Goal: Task Accomplishment & Management: Manage account settings

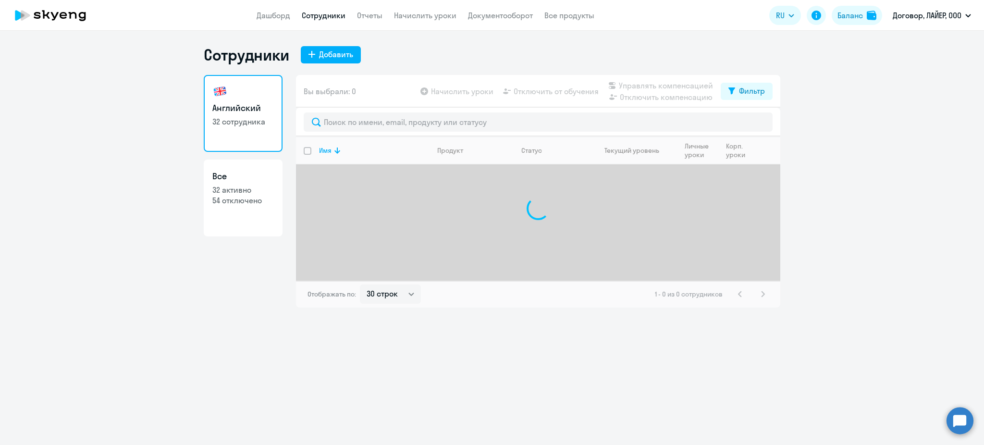
select select "30"
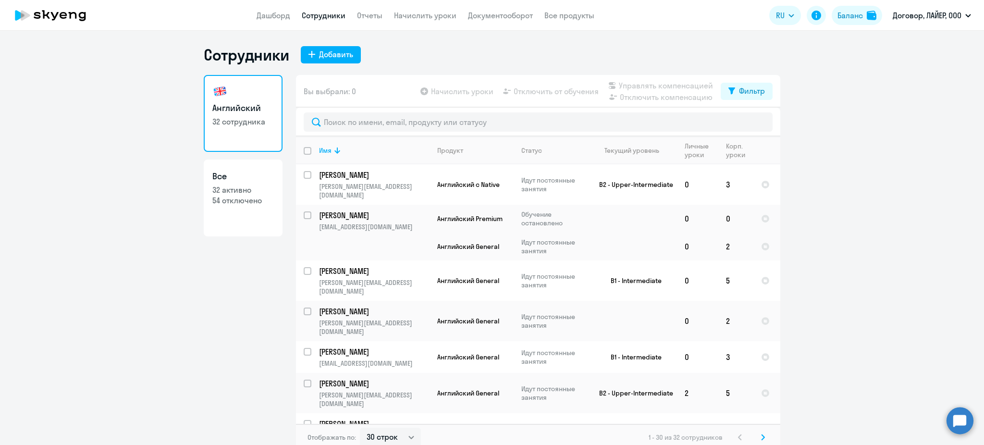
click at [73, 12] on icon at bounding box center [73, 15] width 8 height 7
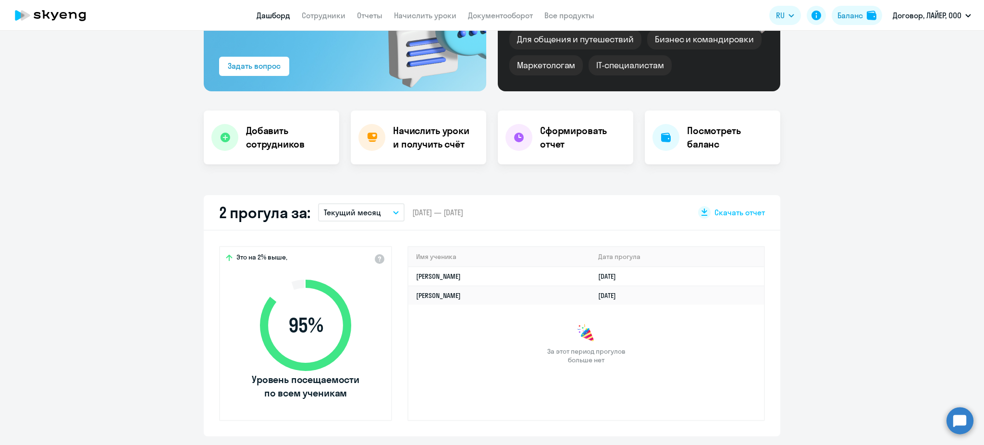
scroll to position [128, 0]
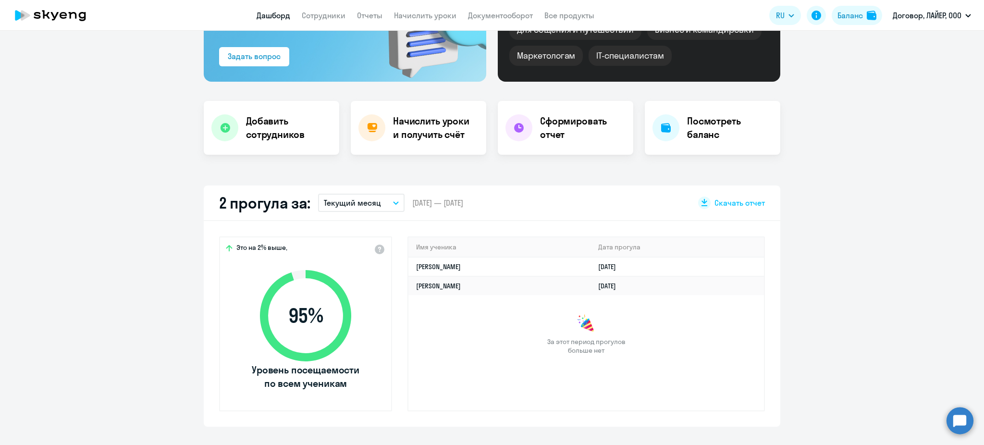
select select "30"
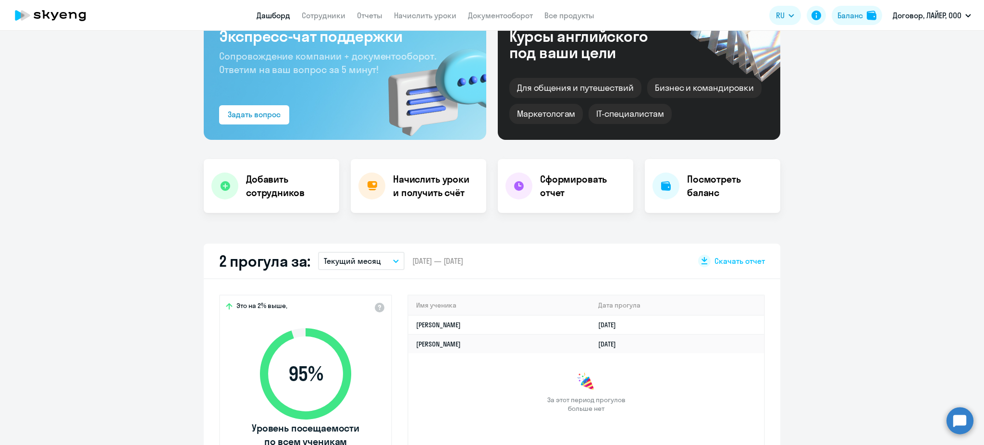
scroll to position [0, 0]
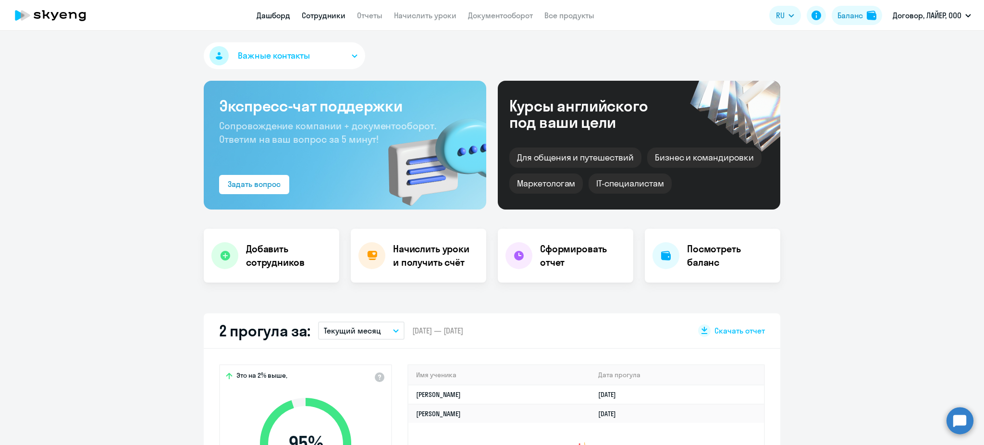
click at [331, 14] on link "Сотрудники" at bounding box center [324, 16] width 44 height 10
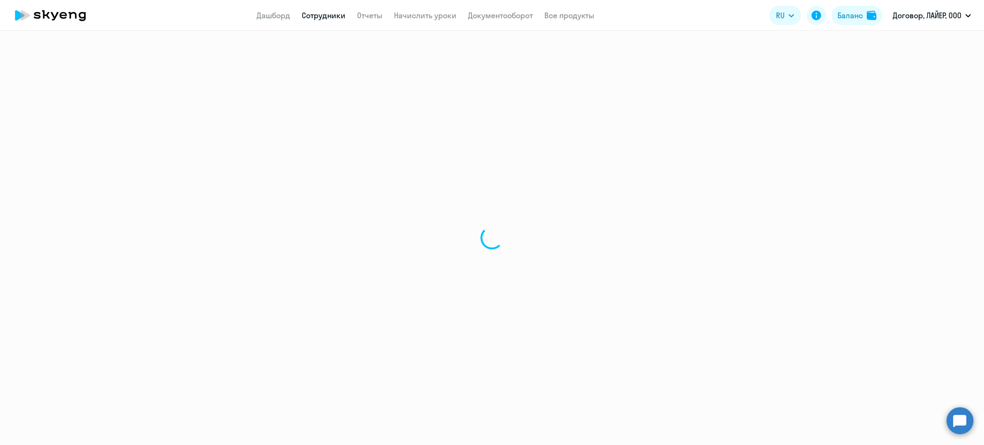
select select "30"
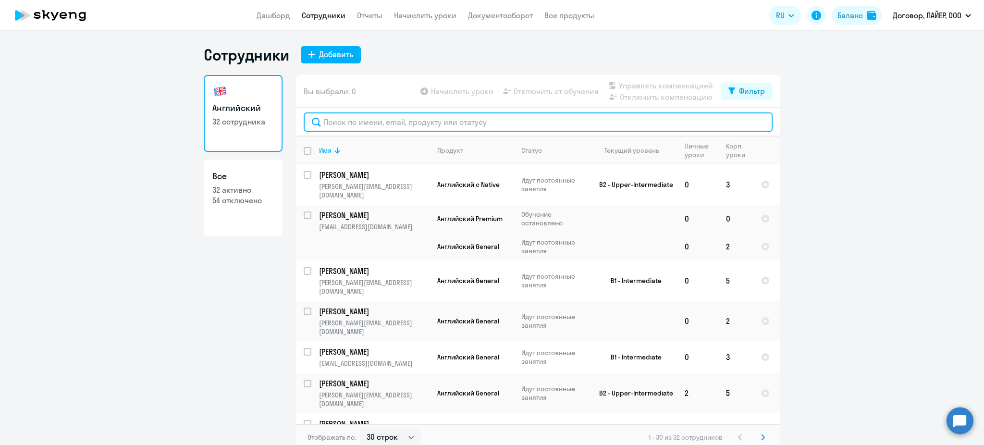
click at [397, 119] on input "text" at bounding box center [538, 121] width 469 height 19
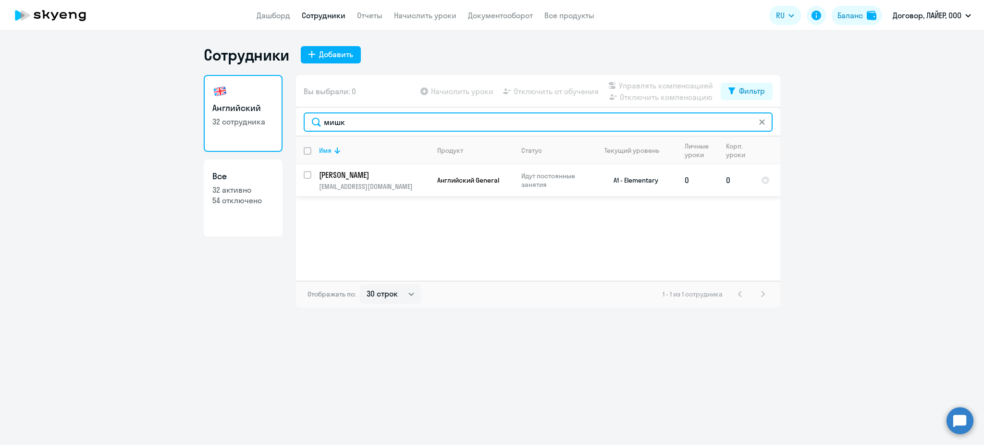
type input "мишк"
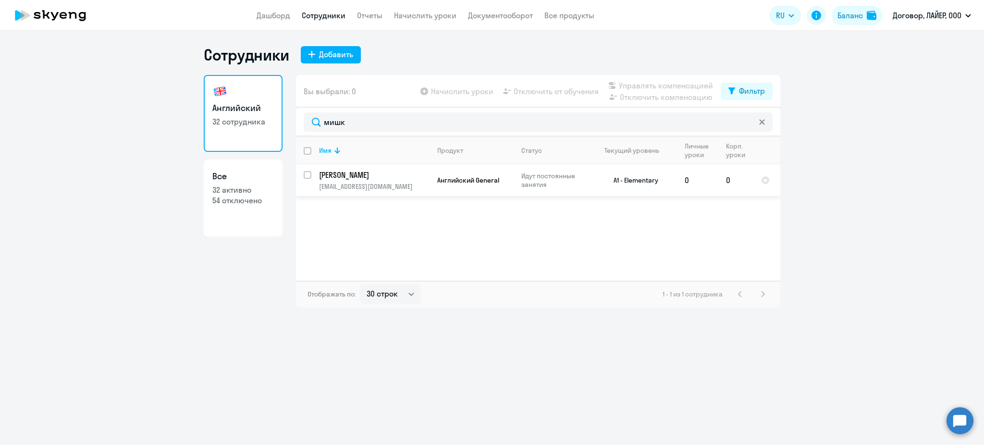
click at [373, 181] on td "[PERSON_NAME] [PERSON_NAME][EMAIL_ADDRESS][DOMAIN_NAME]" at bounding box center [370, 180] width 118 height 32
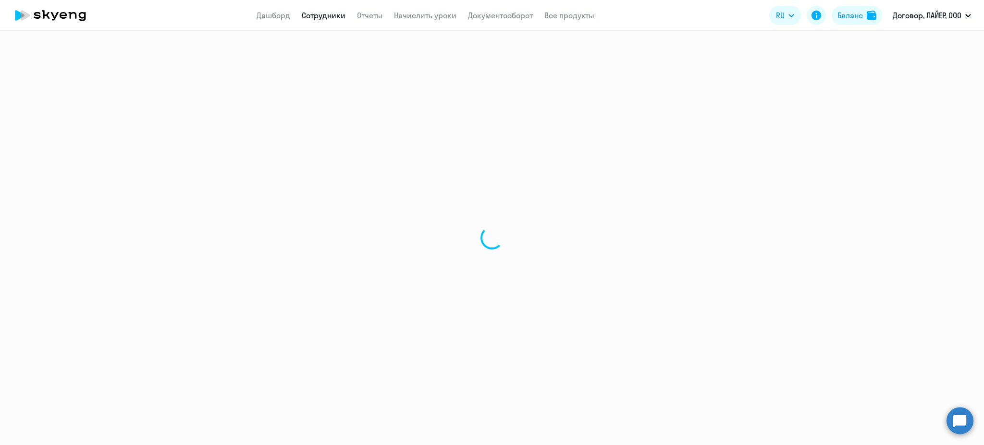
select select "english"
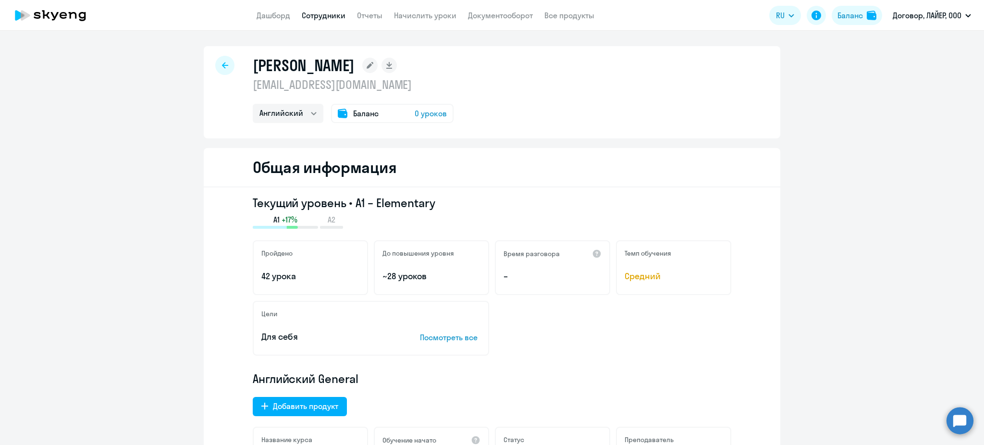
click at [353, 112] on span "Баланс" at bounding box center [365, 114] width 25 height 12
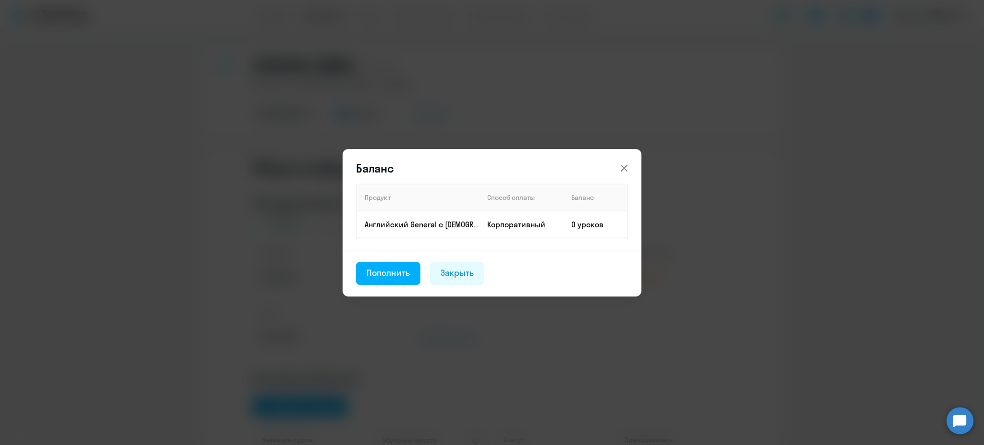
click at [701, 313] on div "Баланс Продукт Способ оплаты Баланс Английский General с [DEMOGRAPHIC_DATA] пре…" at bounding box center [491, 222] width 465 height 269
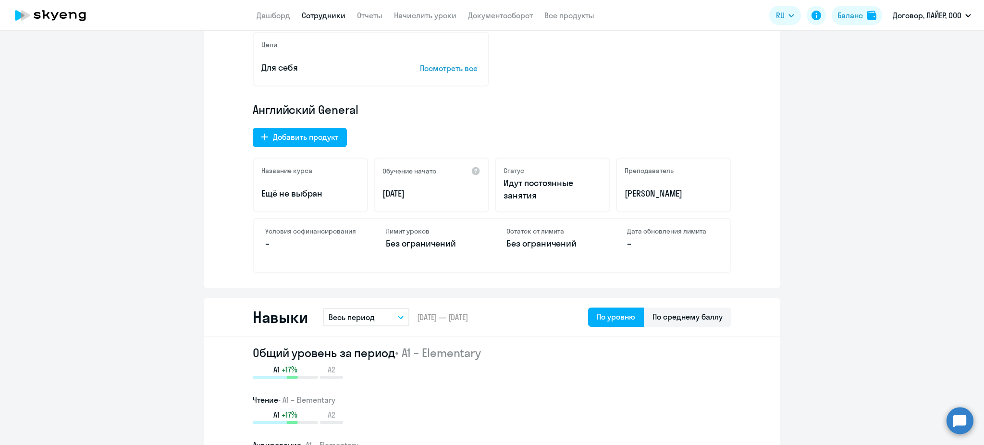
scroll to position [320, 0]
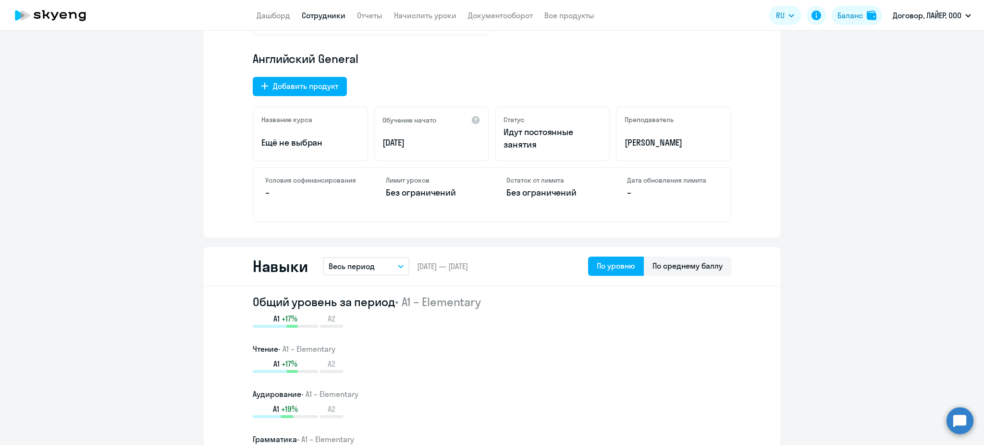
click at [369, 264] on button "Весь период" at bounding box center [366, 266] width 86 height 18
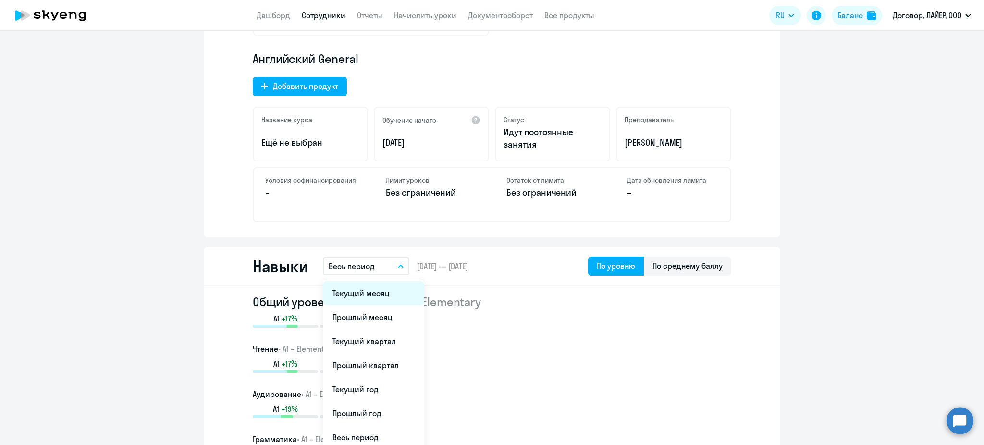
click at [374, 298] on li "Текущий месяц" at bounding box center [373, 293] width 101 height 24
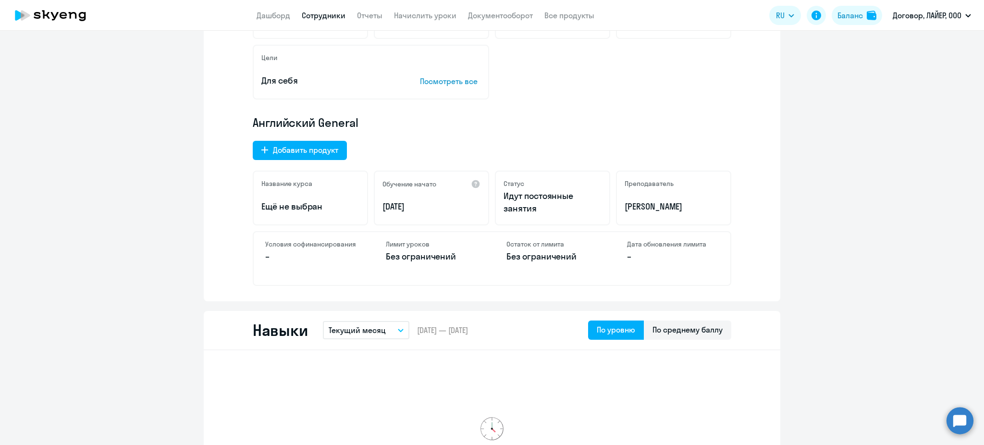
scroll to position [64, 0]
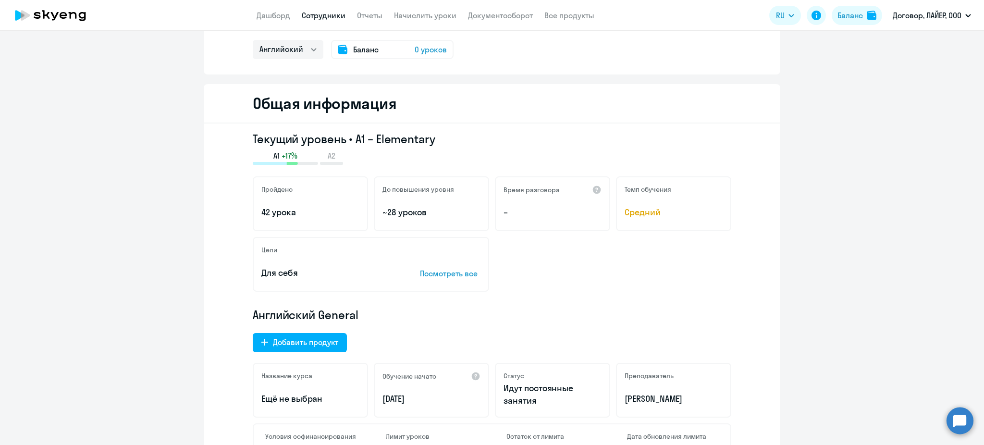
click at [452, 272] on p "Посмотреть все" at bounding box center [450, 274] width 61 height 12
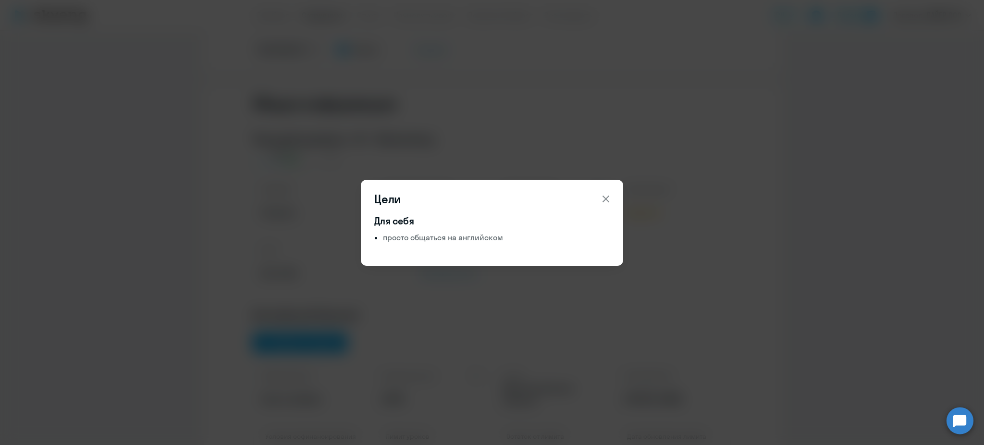
click at [686, 313] on div "Цели Для себя просто общаться на английском" at bounding box center [491, 222] width 465 height 269
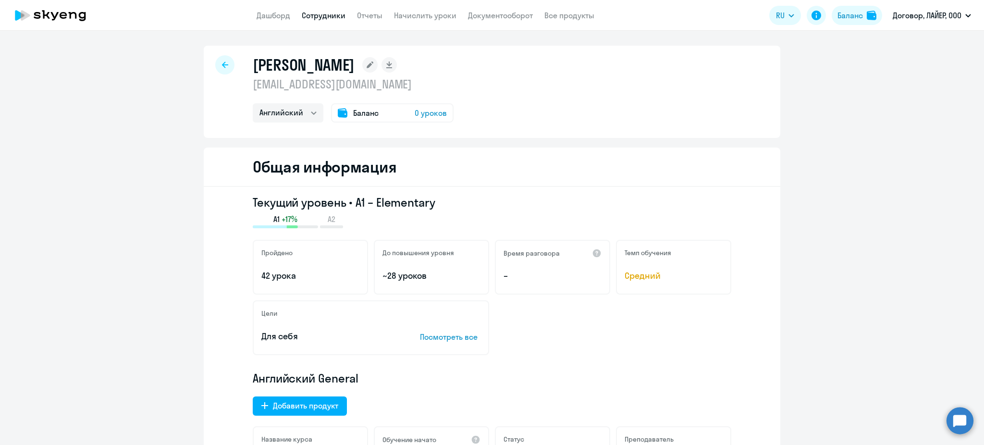
scroll to position [0, 0]
click at [417, 114] on span "0 уроков" at bounding box center [431, 114] width 32 height 12
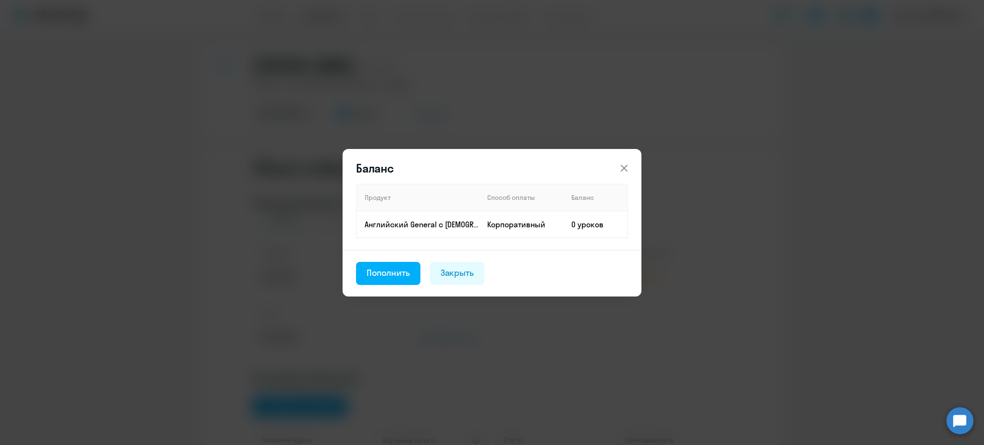
click at [620, 164] on icon at bounding box center [624, 168] width 12 height 12
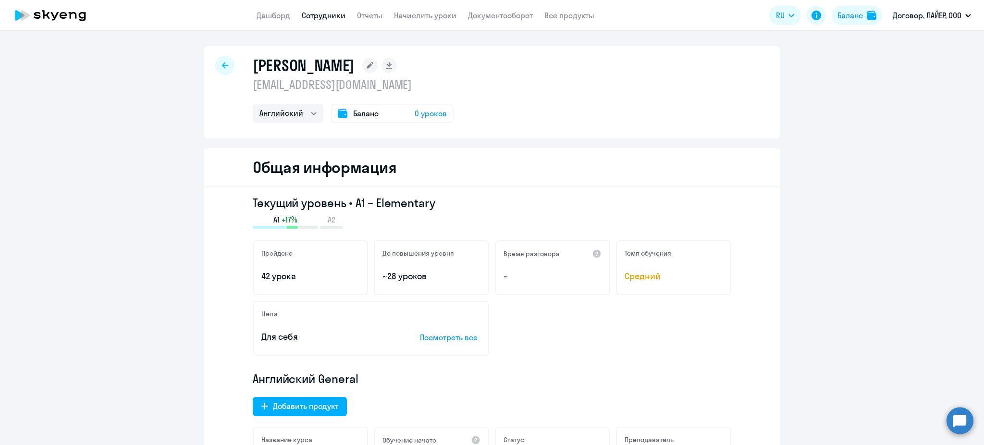
click at [55, 25] on icon at bounding box center [50, 15] width 85 height 24
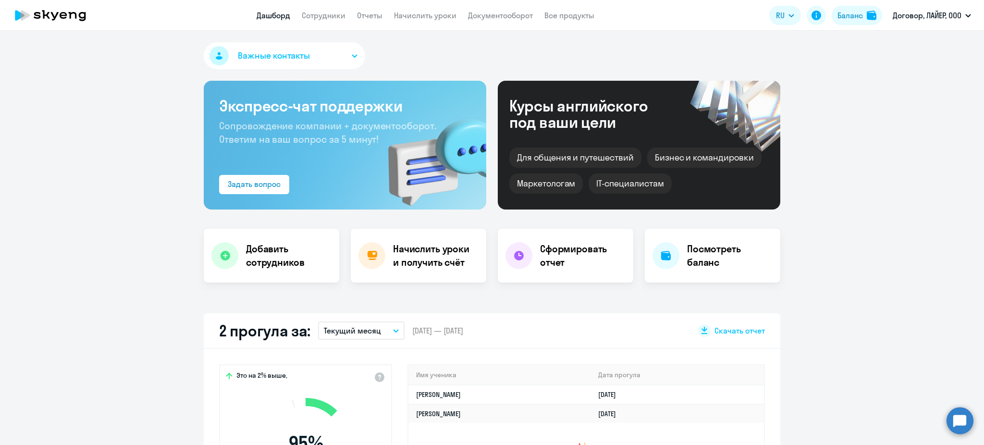
select select "30"
click at [414, 15] on link "Начислить уроки" at bounding box center [425, 16] width 62 height 10
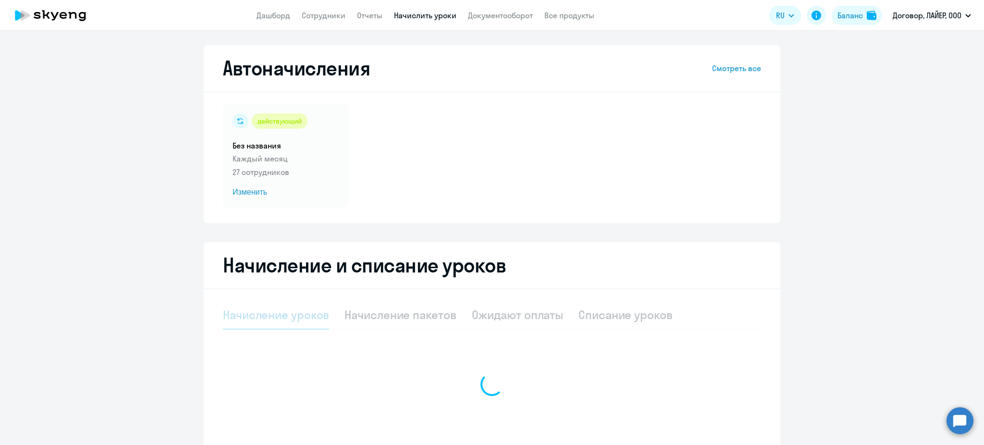
select select "10"
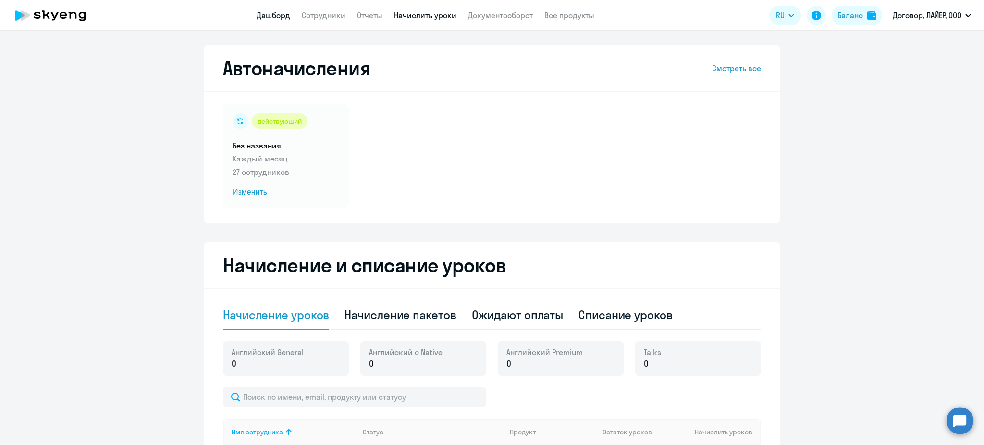
click at [263, 18] on link "Дашборд" at bounding box center [274, 16] width 34 height 10
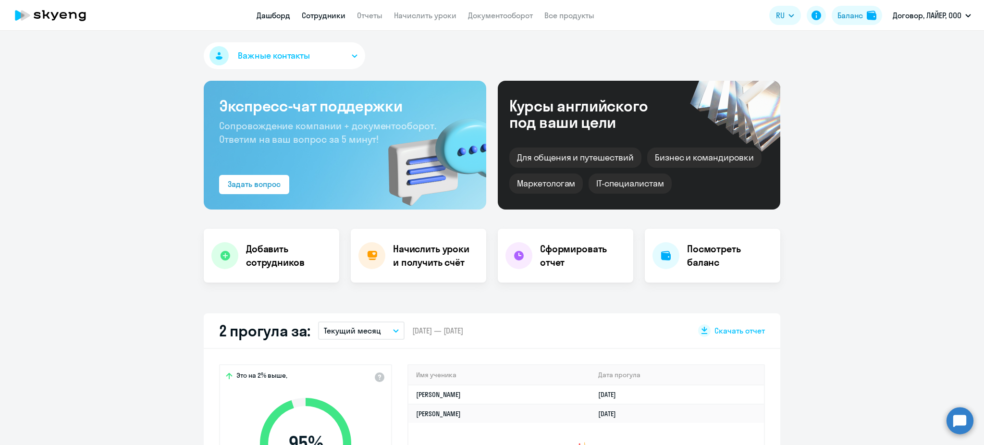
click at [313, 16] on link "Сотрудники" at bounding box center [324, 16] width 44 height 10
select select "30"
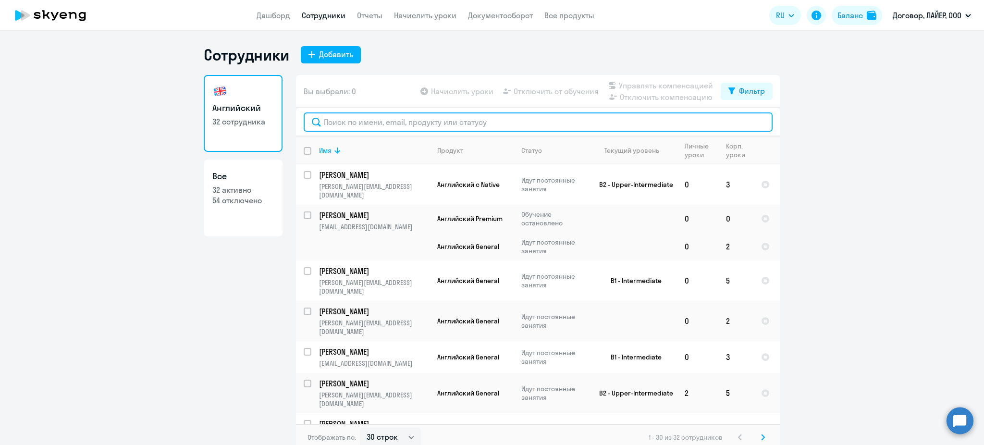
click at [332, 120] on input "text" at bounding box center [538, 121] width 469 height 19
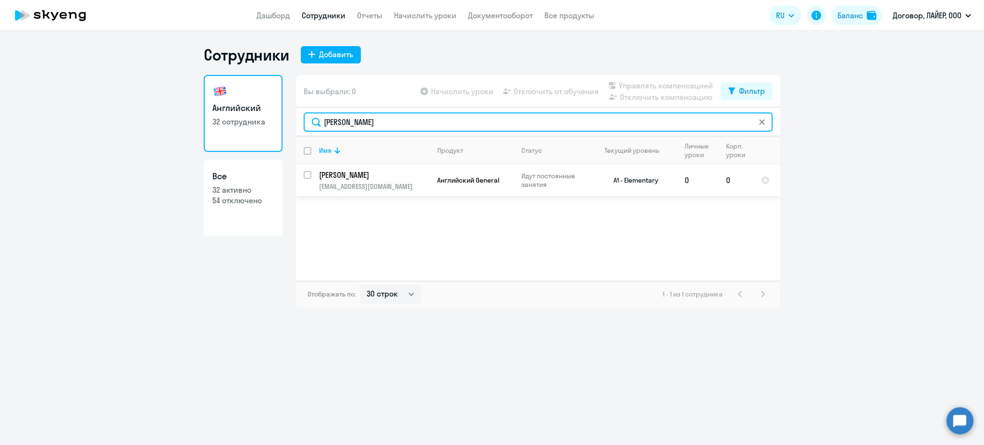
type input "[PERSON_NAME]"
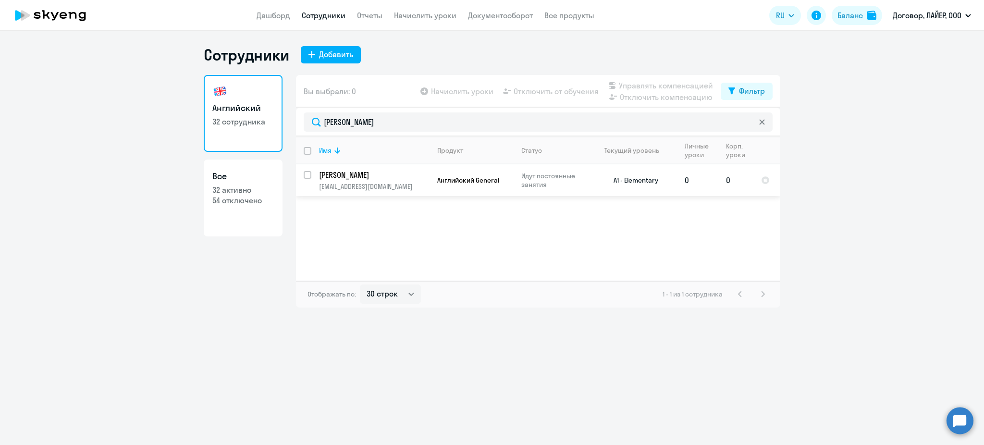
click at [305, 174] on input "select row 38980286" at bounding box center [313, 180] width 19 height 19
checkbox input "true"
click at [738, 182] on td "0" at bounding box center [735, 180] width 35 height 32
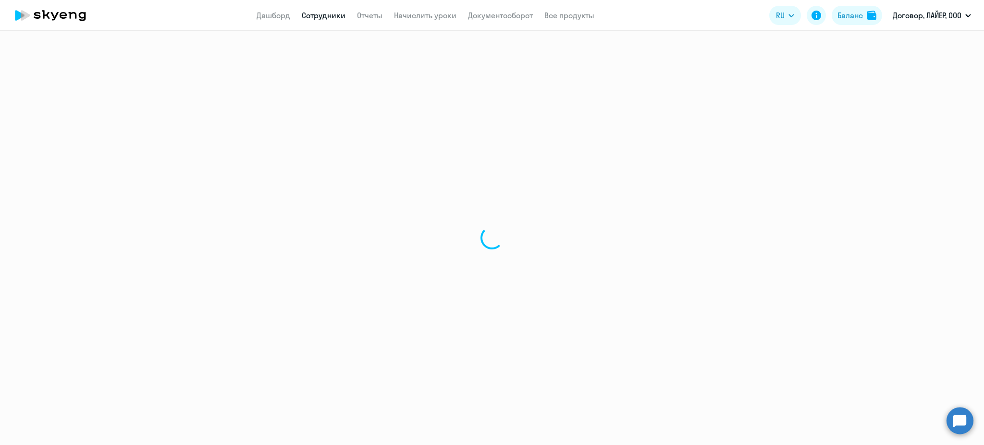
select select "english"
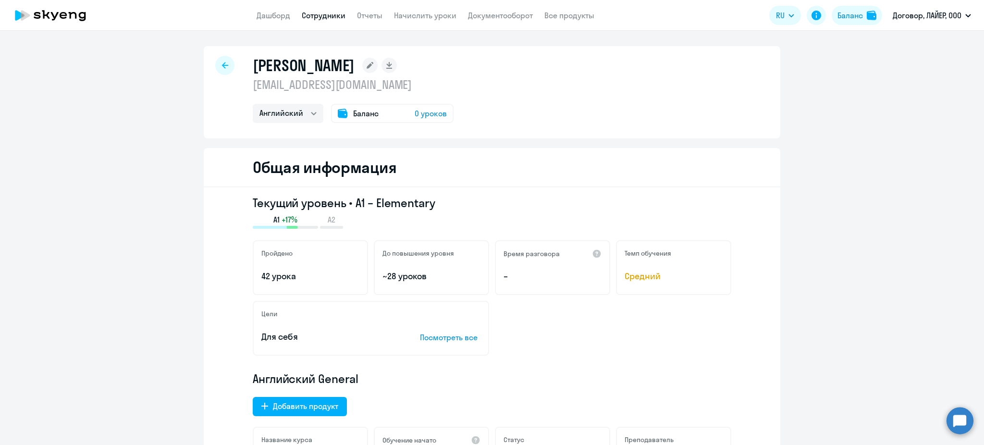
click at [416, 115] on span "0 уроков" at bounding box center [431, 114] width 32 height 12
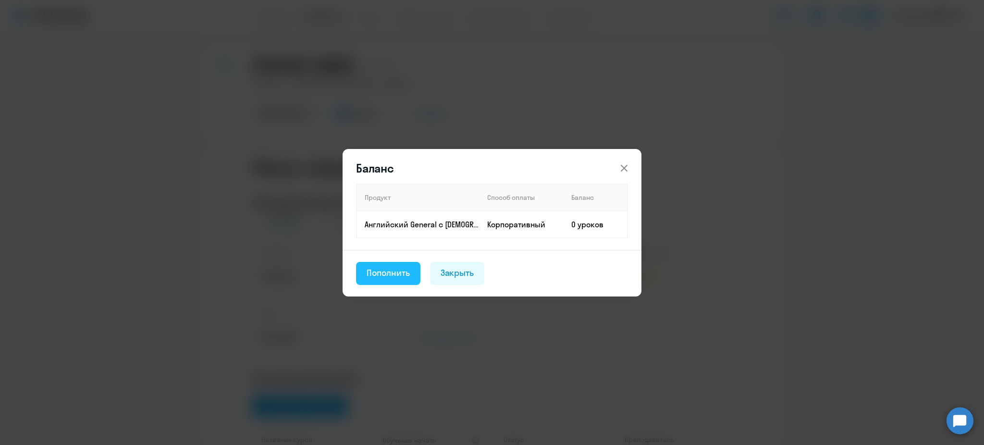
click at [389, 277] on div "Пополнить" at bounding box center [388, 273] width 43 height 12
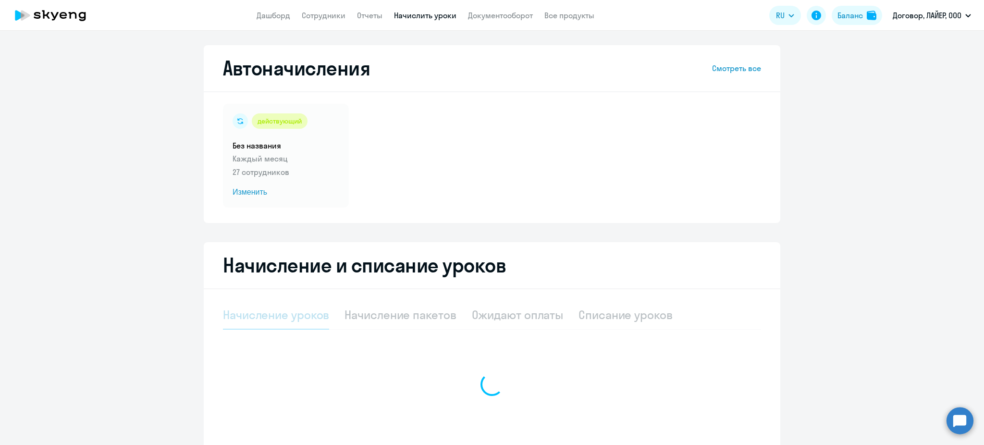
select select "10"
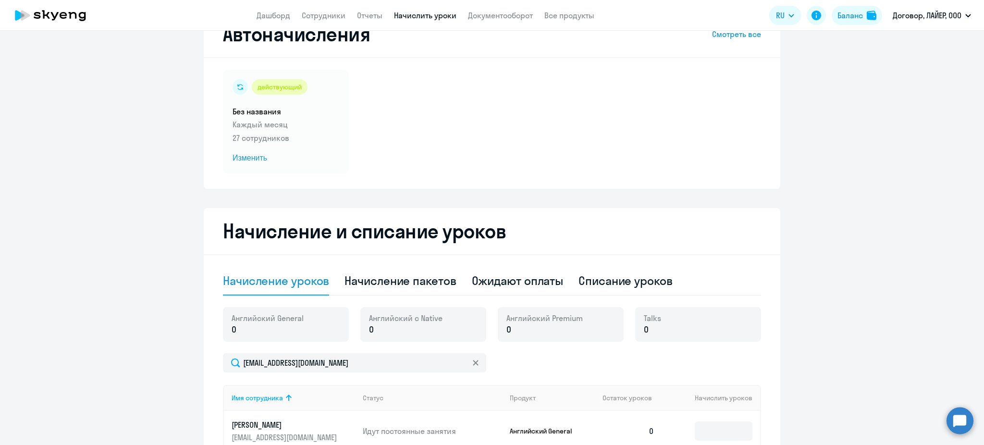
scroll to position [128, 0]
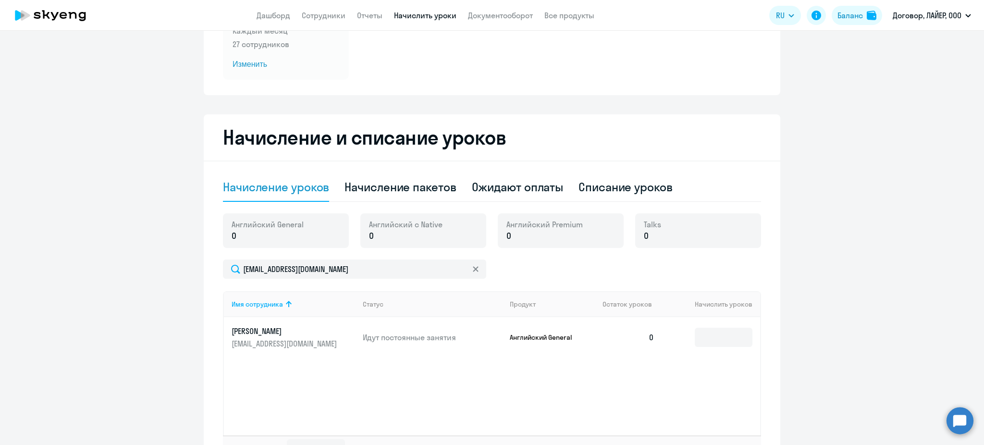
click at [300, 239] on div "Английский General 0" at bounding box center [286, 230] width 126 height 35
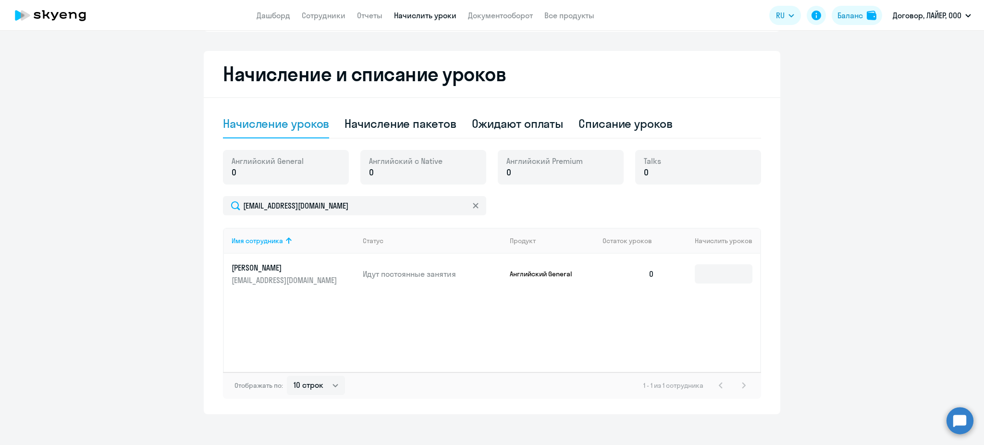
scroll to position [192, 0]
click at [704, 277] on input at bounding box center [724, 272] width 58 height 19
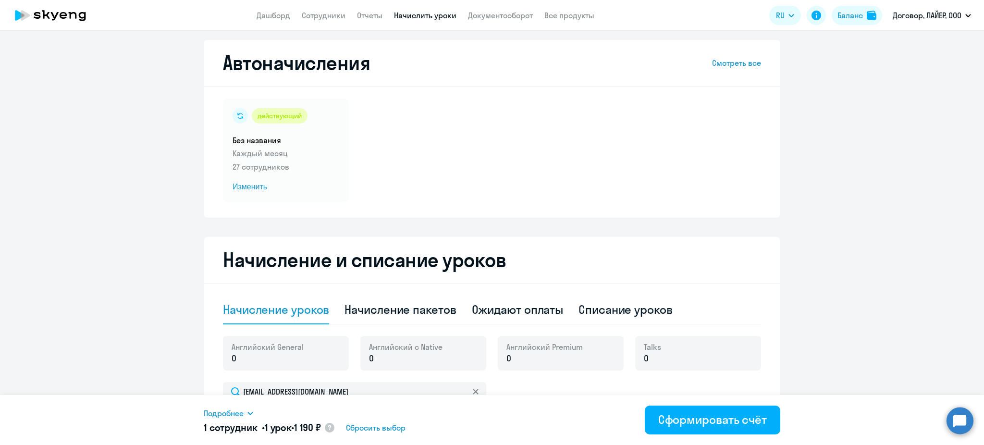
scroll to position [0, 0]
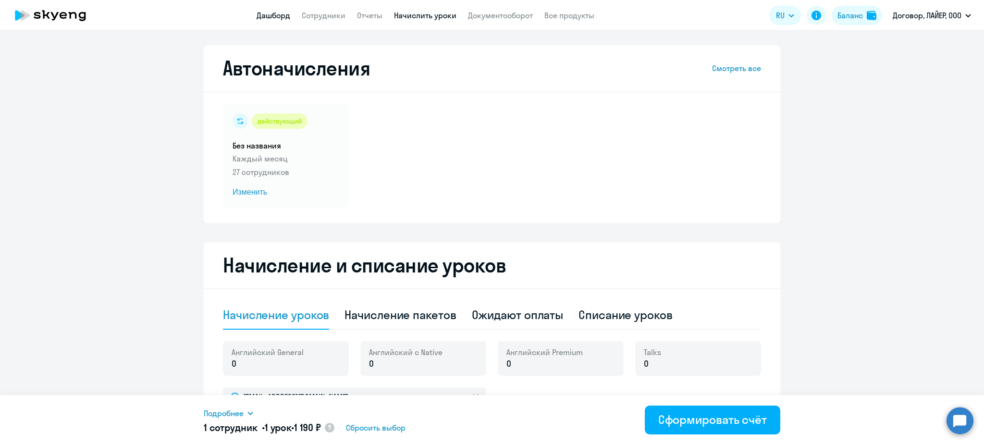
type input "1"
click at [270, 15] on link "Дашборд" at bounding box center [274, 16] width 34 height 10
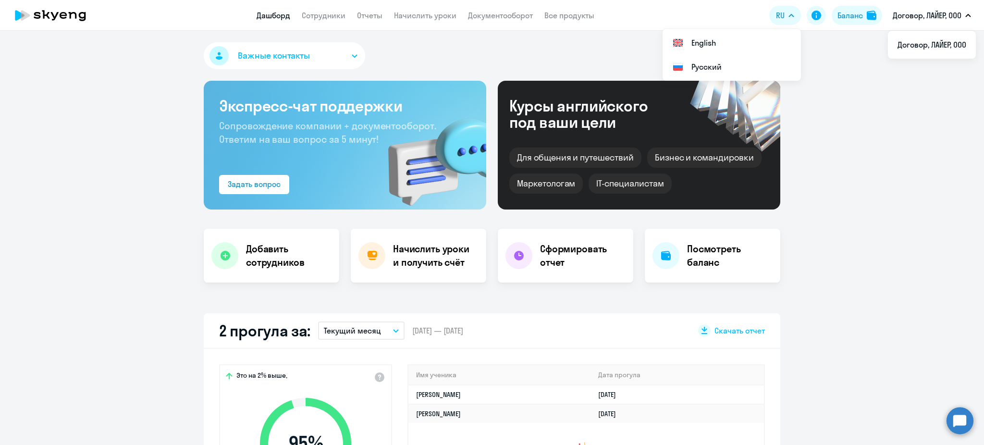
select select "30"
click at [421, 12] on link "Начислить уроки" at bounding box center [425, 16] width 62 height 10
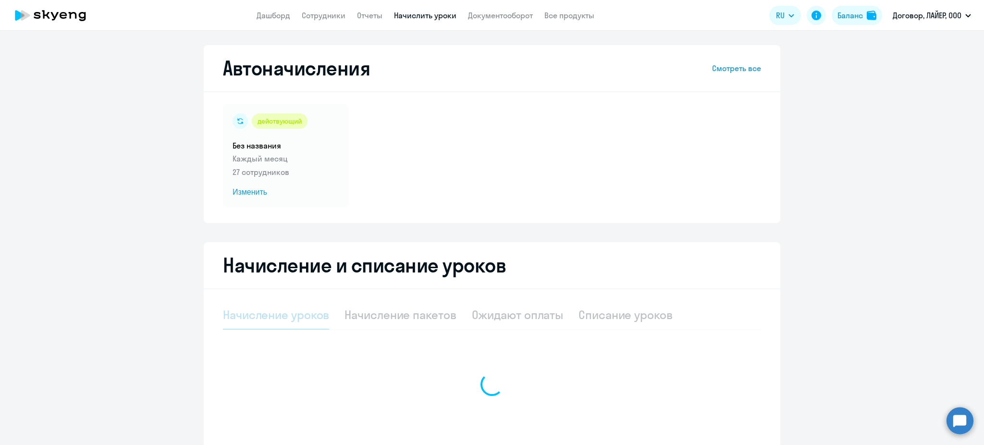
select select "10"
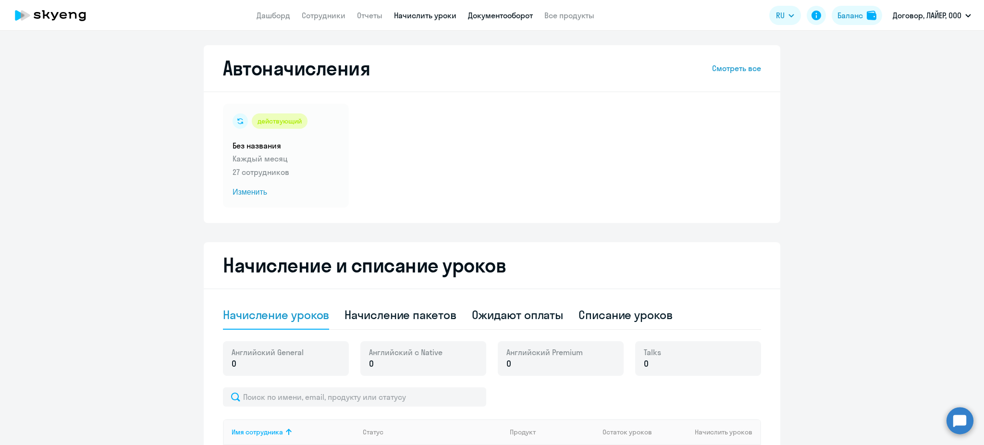
click at [497, 19] on link "Документооборот" at bounding box center [500, 16] width 65 height 10
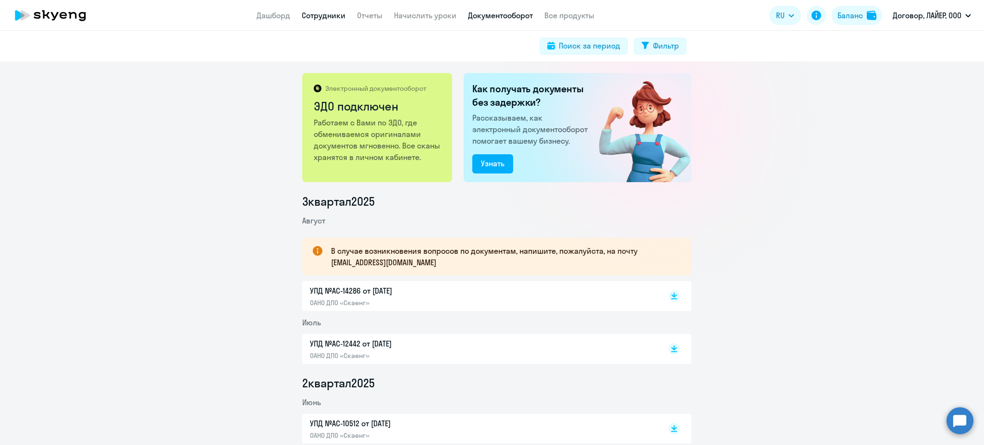
click at [311, 15] on link "Сотрудники" at bounding box center [324, 16] width 44 height 10
select select "30"
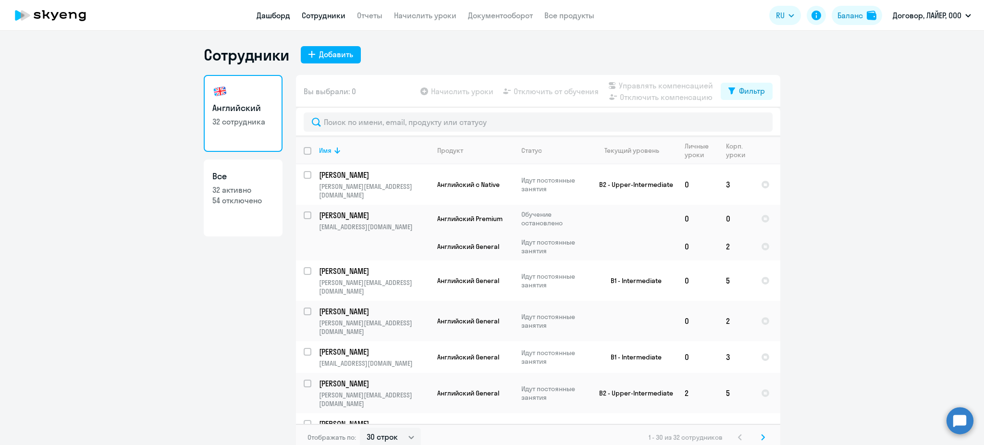
click at [274, 18] on link "Дашборд" at bounding box center [274, 16] width 34 height 10
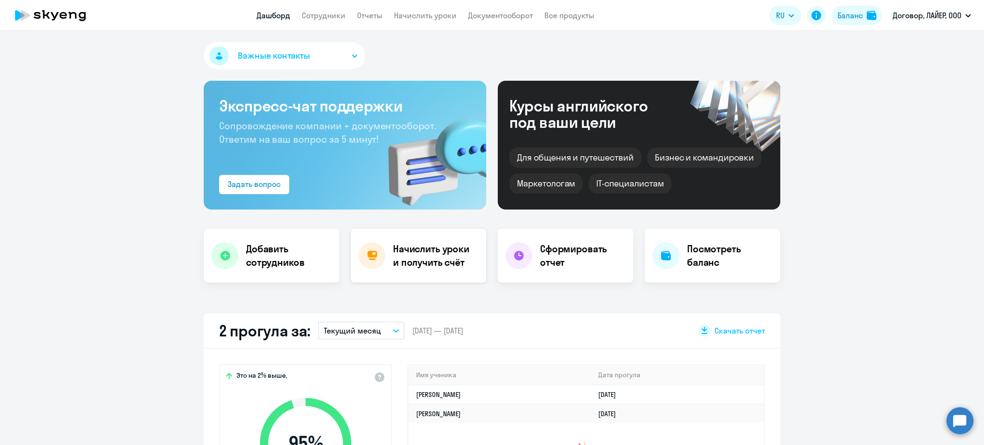
click at [450, 266] on h4 "Начислить уроки и получить счёт" at bounding box center [435, 255] width 84 height 27
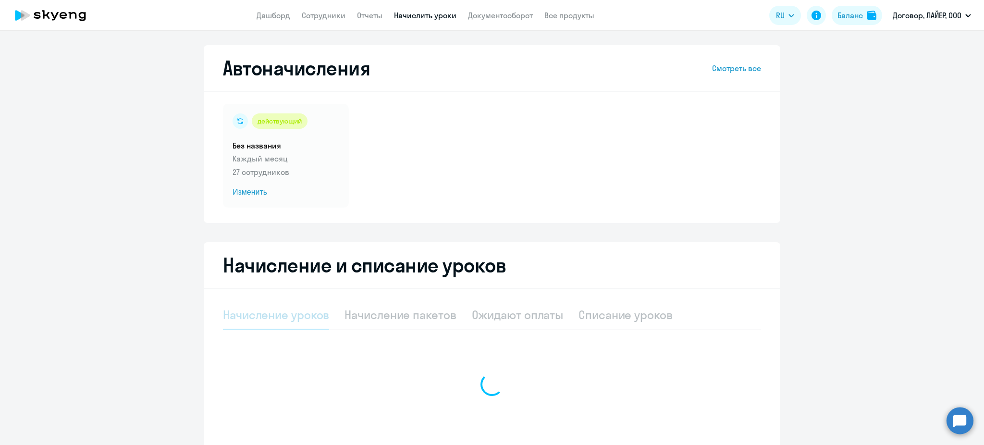
select select "10"
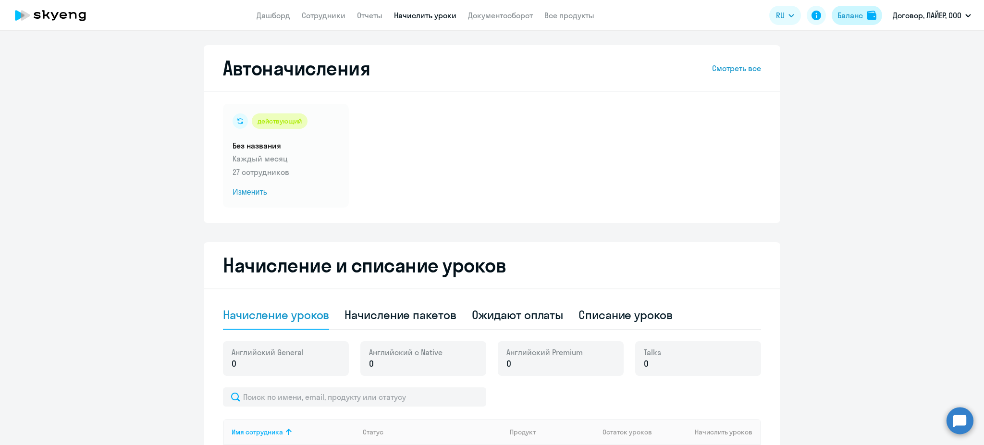
click at [840, 12] on div "Баланс" at bounding box center [849, 16] width 25 height 12
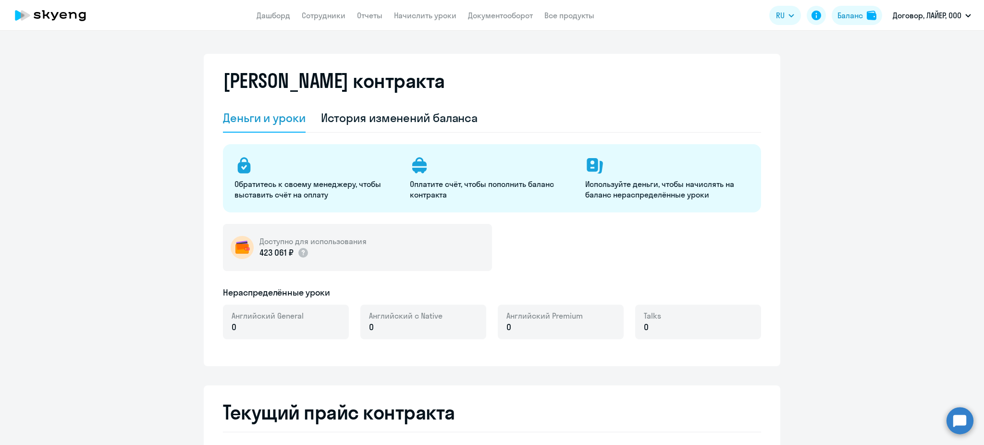
select select "english_adult_not_native_speaker"
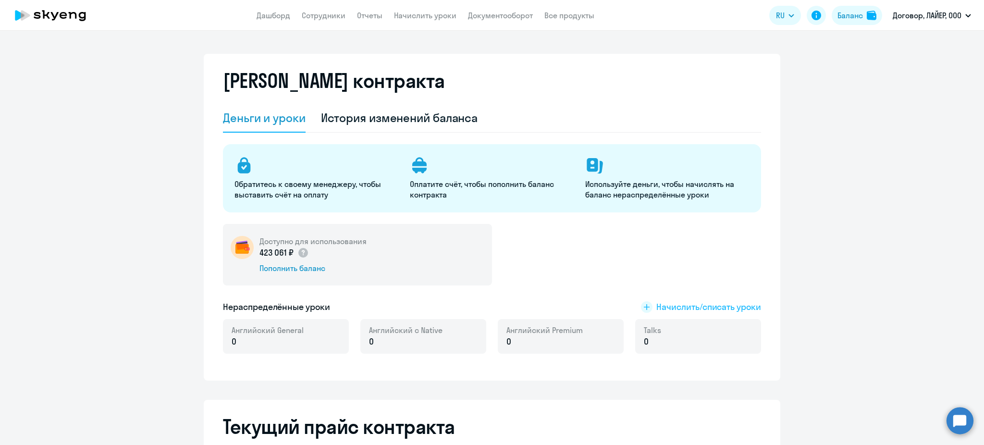
click at [705, 302] on span "Начислить/списать уроки" at bounding box center [708, 307] width 105 height 12
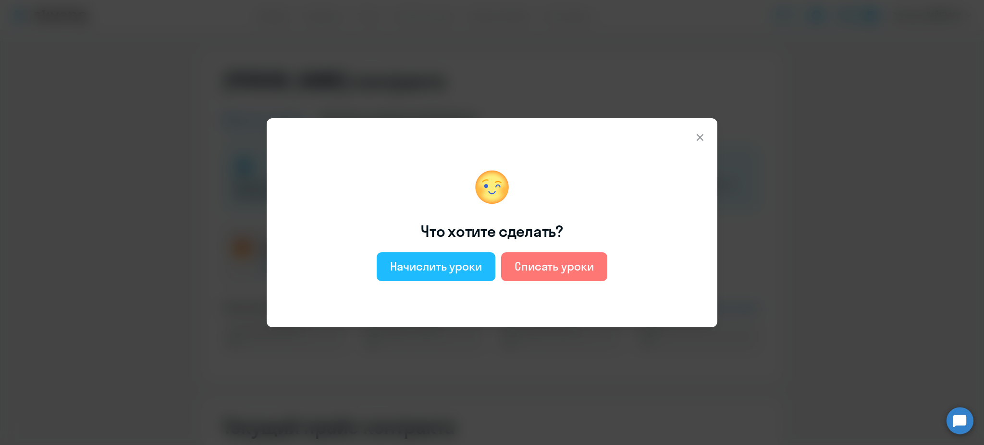
click at [445, 269] on div "Начислить уроки" at bounding box center [436, 265] width 92 height 15
select select "english_adult_not_native_speaker"
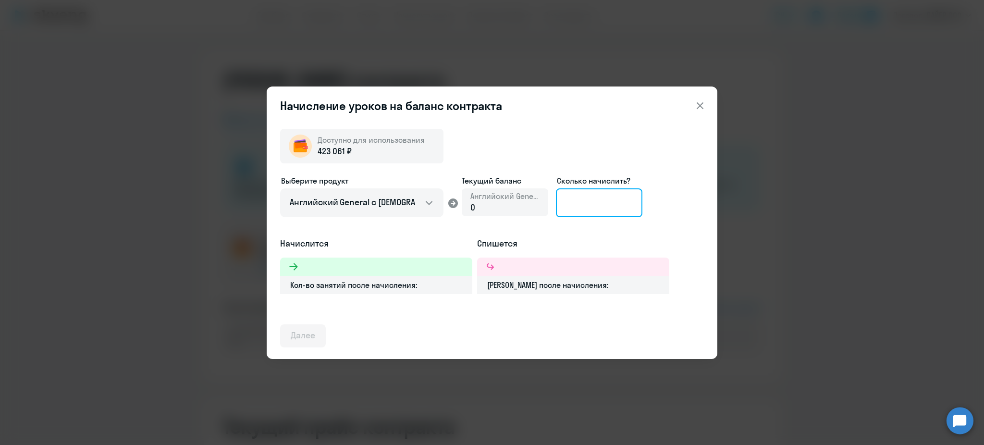
click at [580, 205] on input at bounding box center [599, 202] width 86 height 29
type input "1"
type input "10"
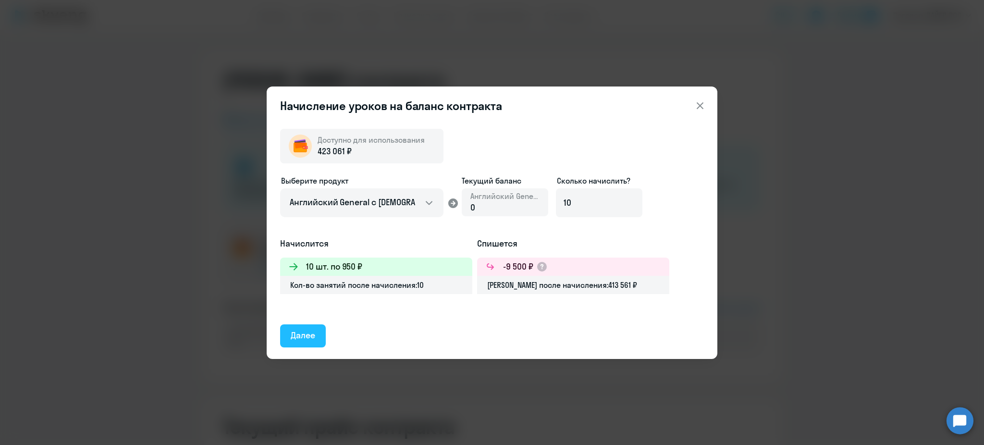
click at [306, 333] on div "Далее" at bounding box center [303, 335] width 25 height 12
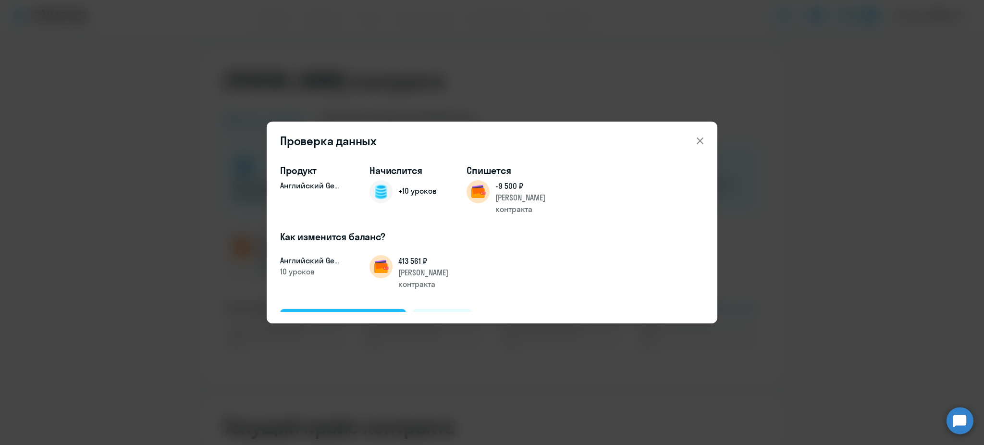
click at [317, 314] on div "Подтвердить и начислить" at bounding box center [343, 320] width 105 height 12
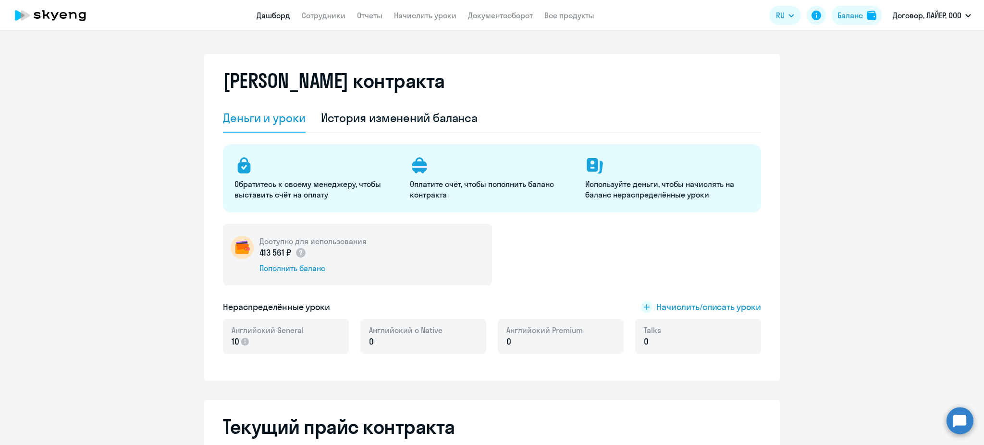
click at [270, 18] on link "Дашборд" at bounding box center [274, 16] width 34 height 10
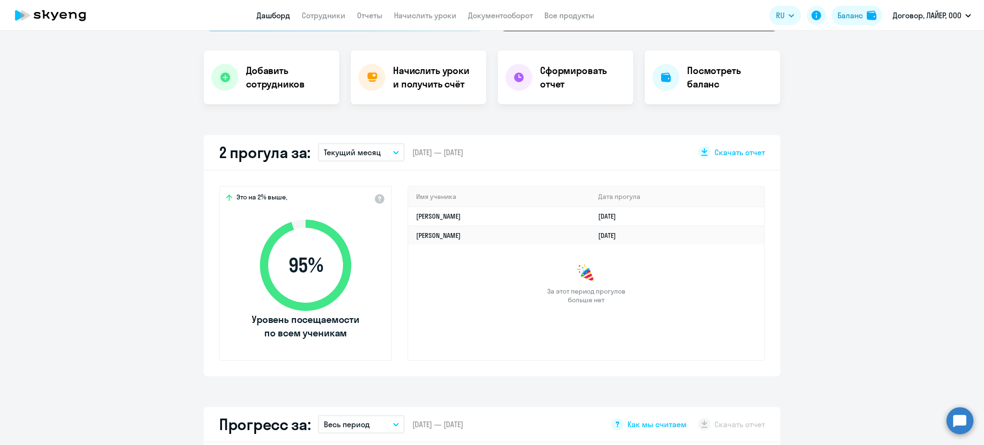
scroll to position [192, 0]
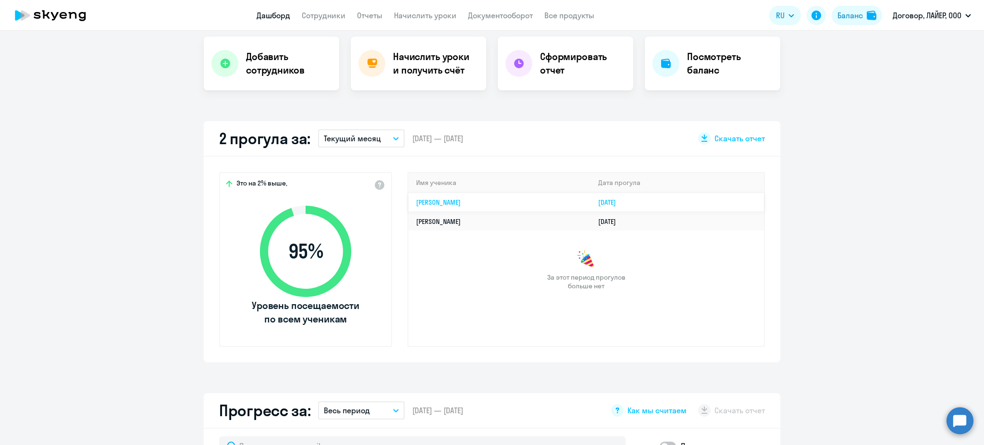
select select "30"
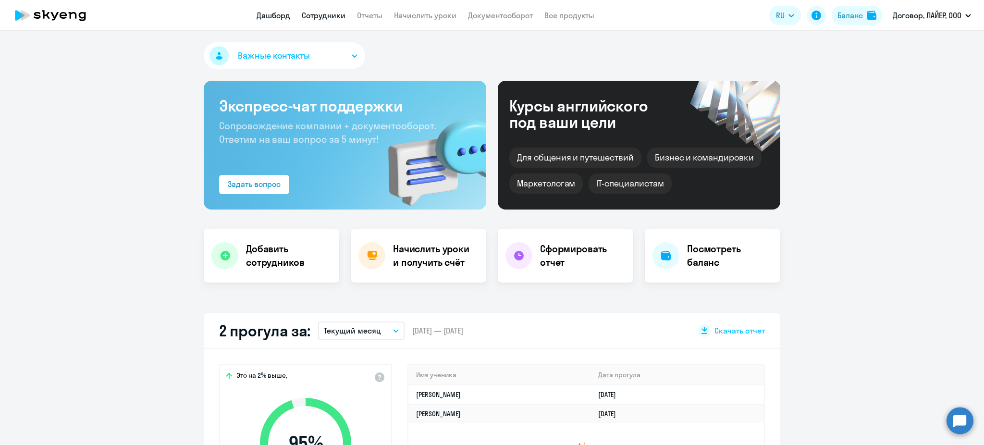
click at [319, 17] on link "Сотрудники" at bounding box center [324, 16] width 44 height 10
select select "30"
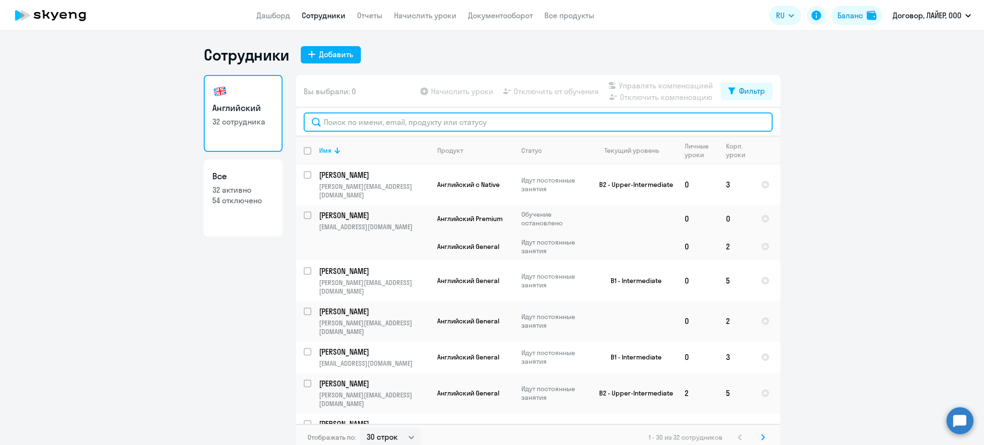
click at [362, 126] on input "text" at bounding box center [538, 121] width 469 height 19
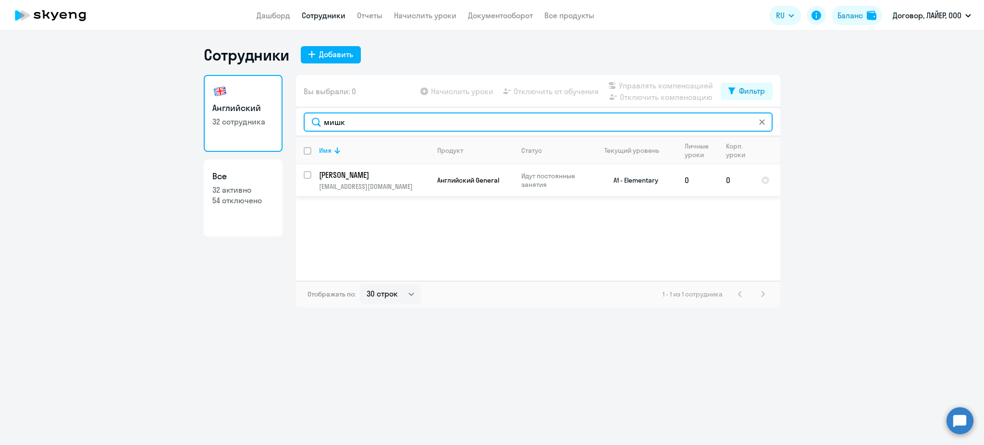
type input "мишк"
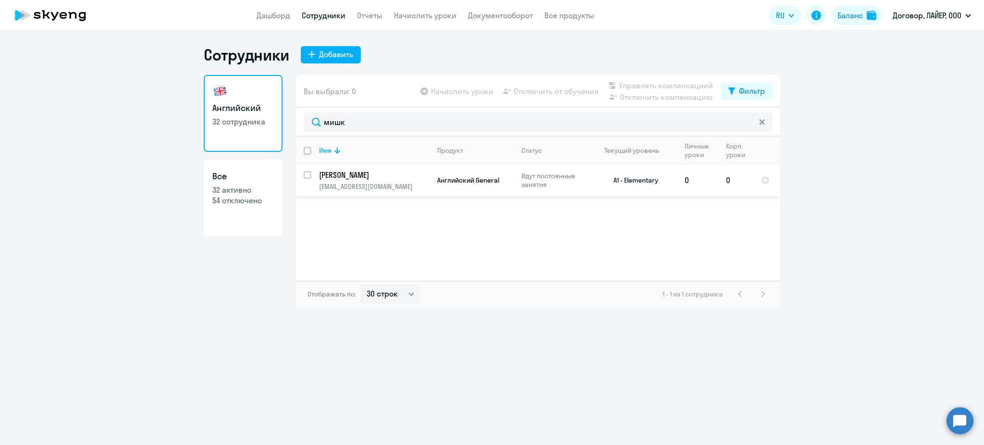
click at [463, 177] on span "Английский General" at bounding box center [468, 180] width 62 height 9
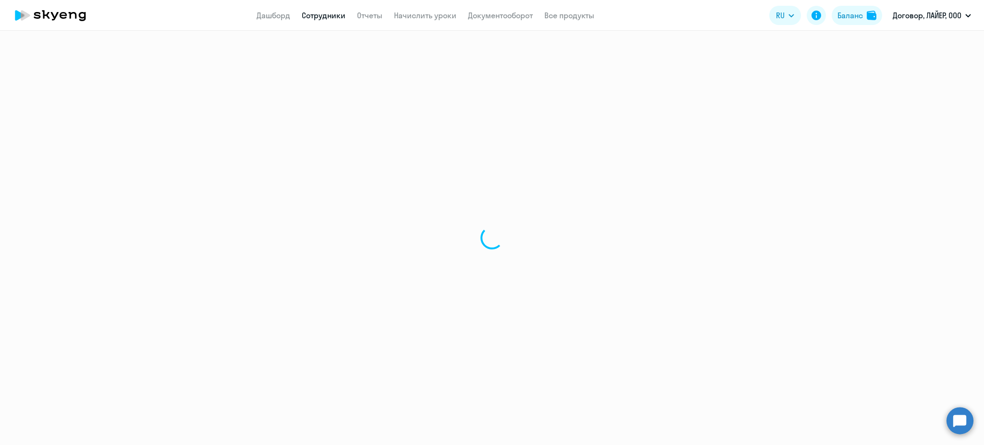
select select "english"
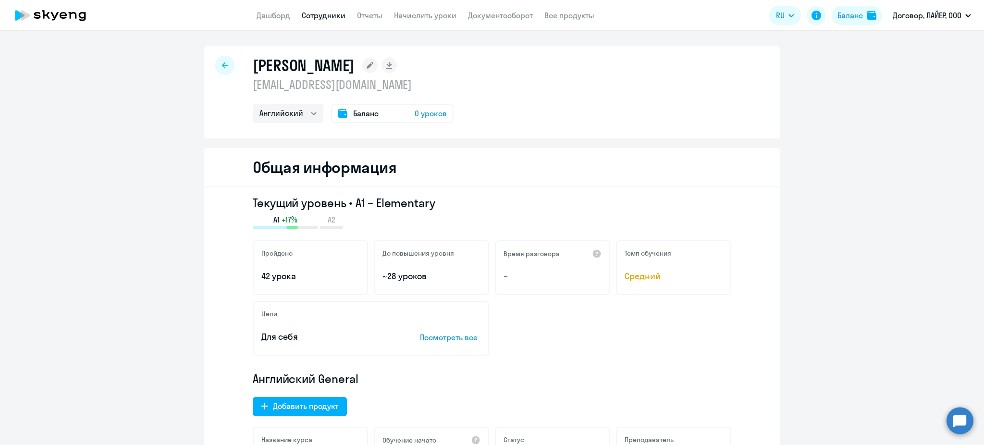
click at [362, 113] on span "Баланс" at bounding box center [365, 114] width 25 height 12
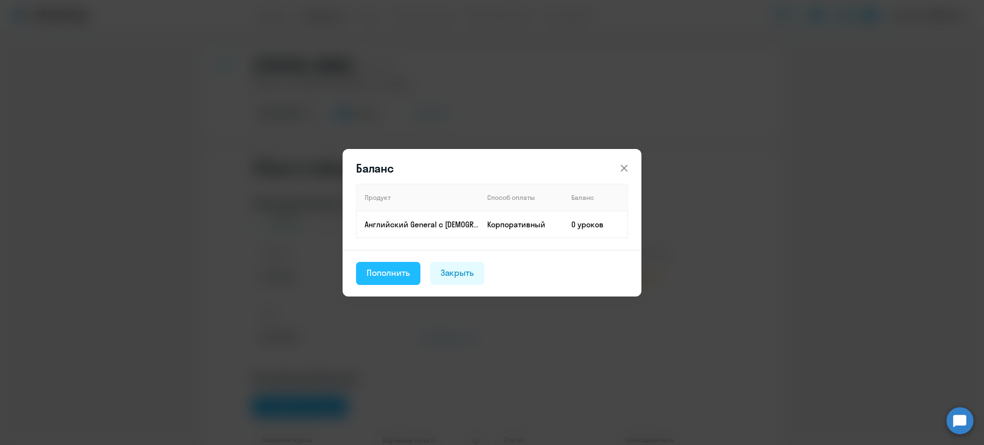
click at [392, 272] on div "Пополнить" at bounding box center [388, 273] width 43 height 12
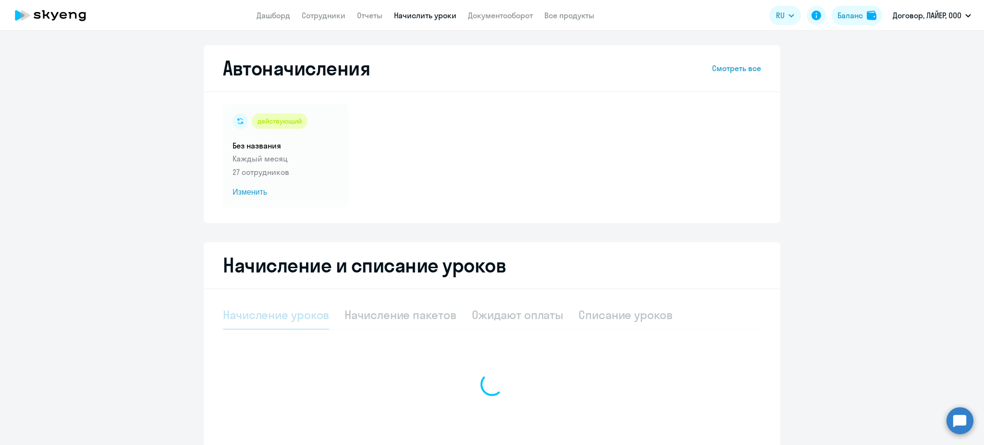
select select "10"
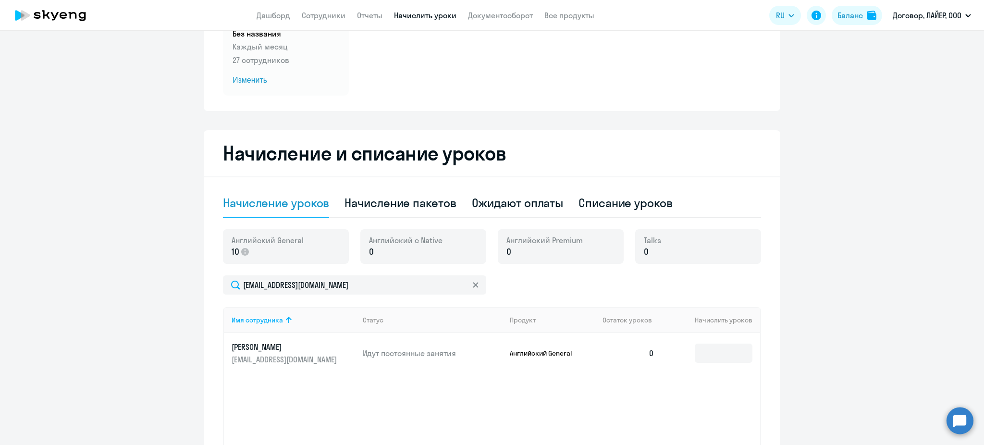
scroll to position [128, 0]
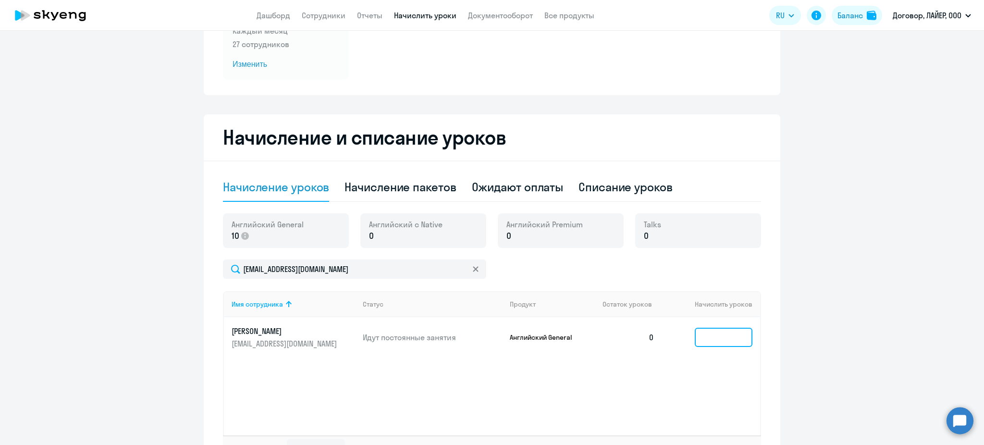
click at [718, 343] on input at bounding box center [724, 337] width 58 height 19
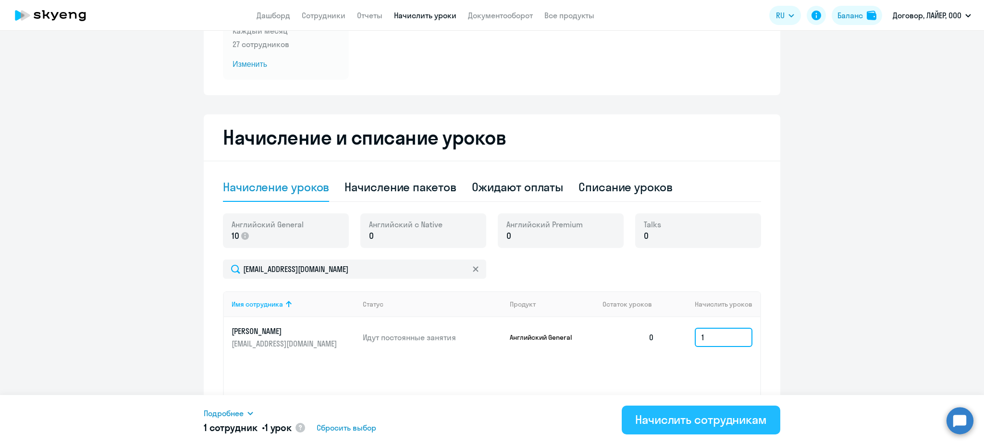
type input "1"
click at [697, 423] on div "Начислить сотрудникам" at bounding box center [701, 419] width 132 height 15
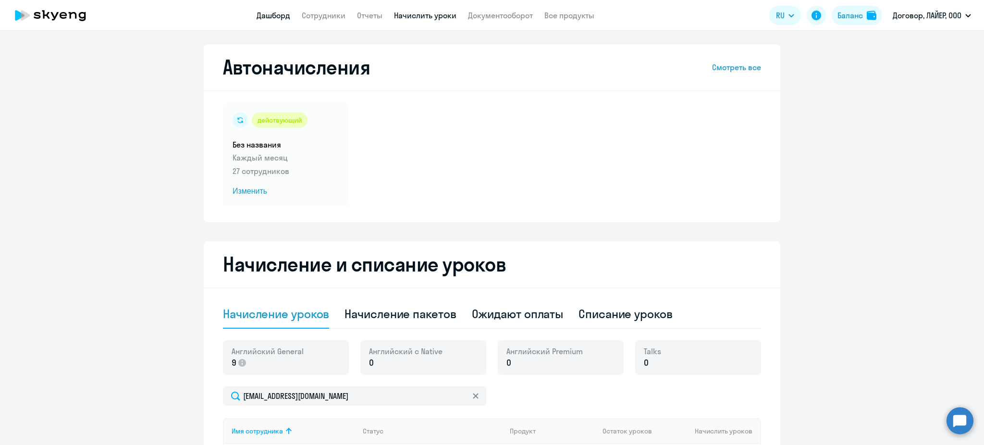
scroll to position [0, 0]
click at [63, 22] on icon at bounding box center [50, 15] width 85 height 24
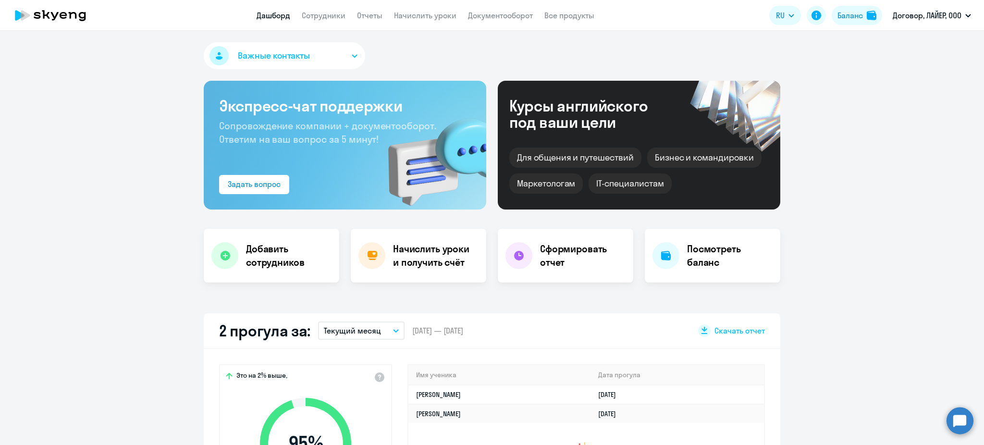
select select "30"
